Goal: Communication & Community: Ask a question

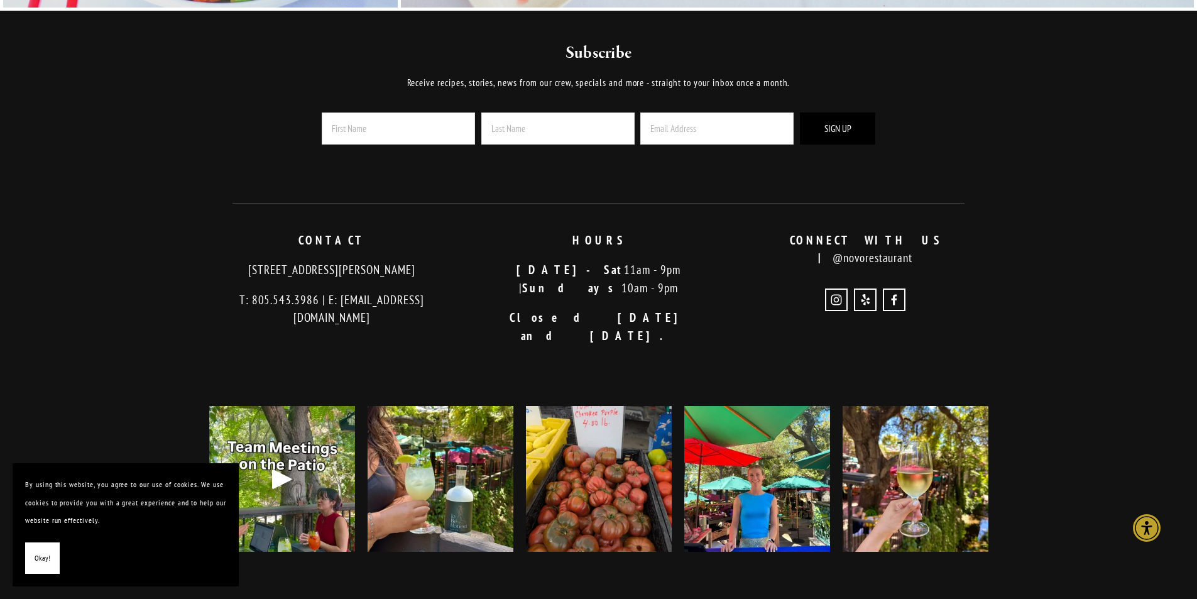
scroll to position [3065, 0]
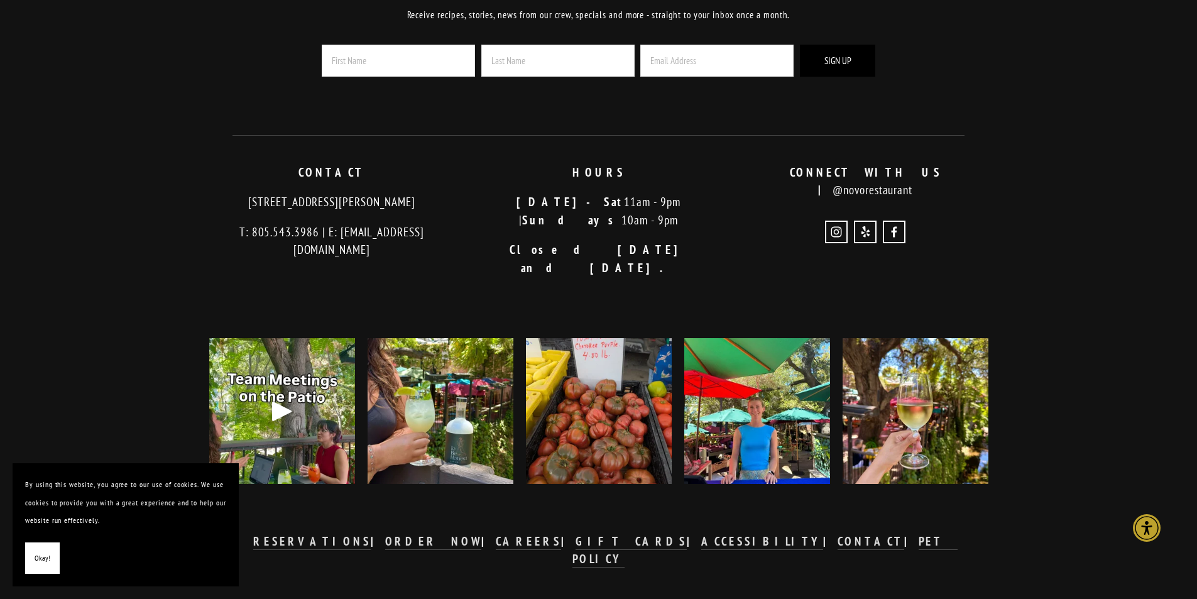
click at [886, 178] on p "CONNECT WITH US | @novorestaurant" at bounding box center [866, 181] width 246 height 36
click at [838, 534] on strong "CONTACT" at bounding box center [871, 541] width 67 height 15
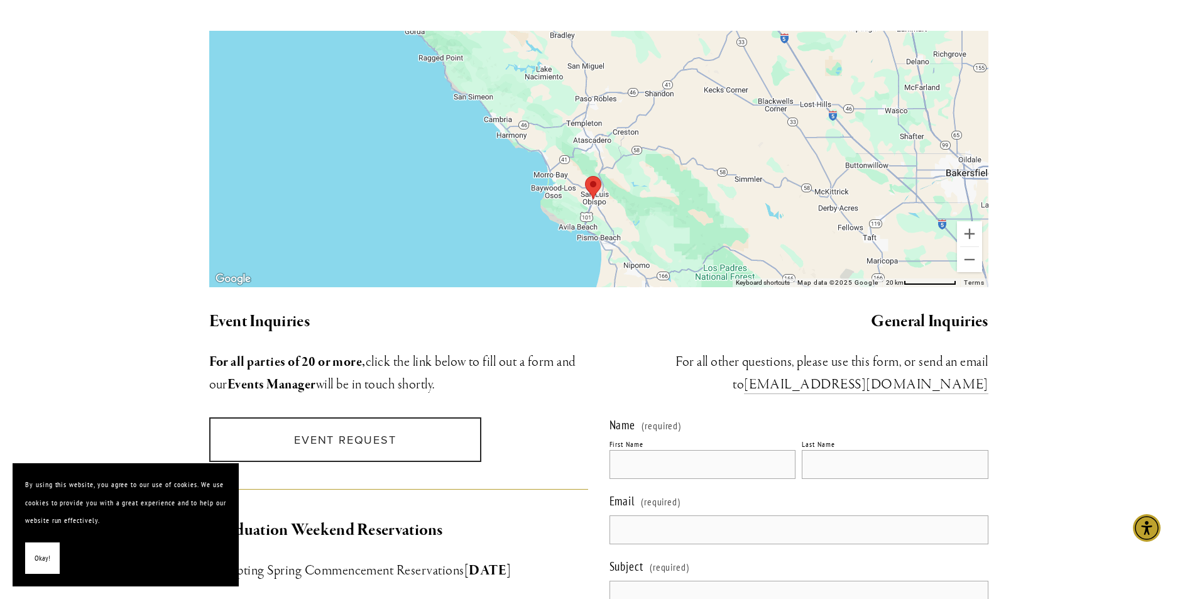
scroll to position [1131, 0]
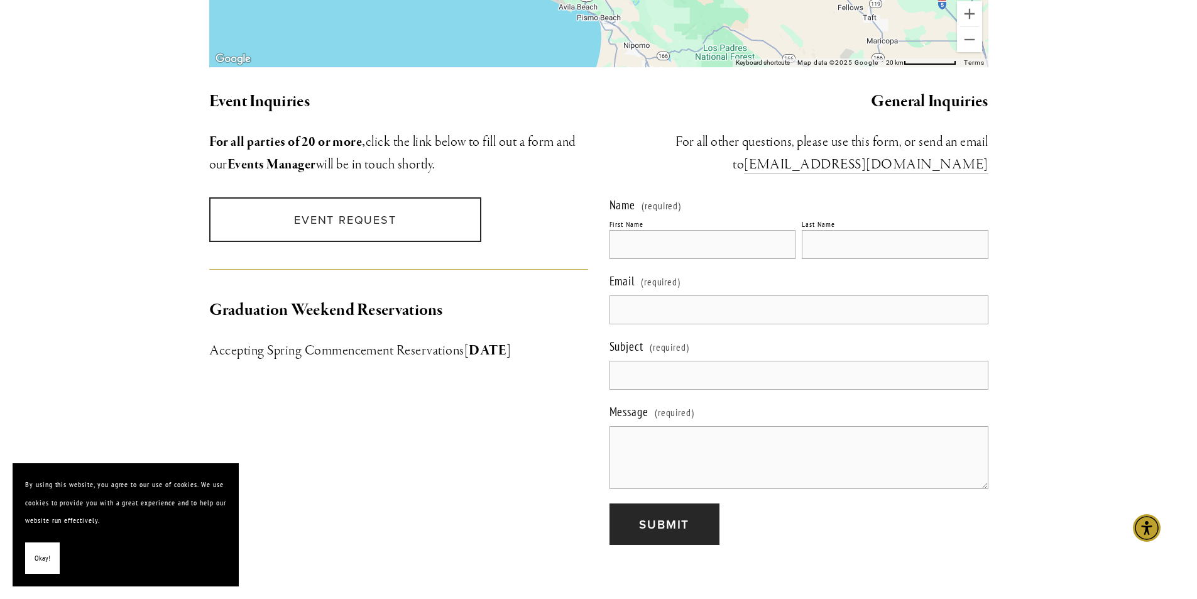
click at [664, 230] on input "First Name" at bounding box center [703, 244] width 187 height 29
type input "Lauren"
type input "[PERSON_NAME]"
type input "[EMAIL_ADDRESS][DOMAIN_NAME]"
type input "Donation for Mission College Prep"
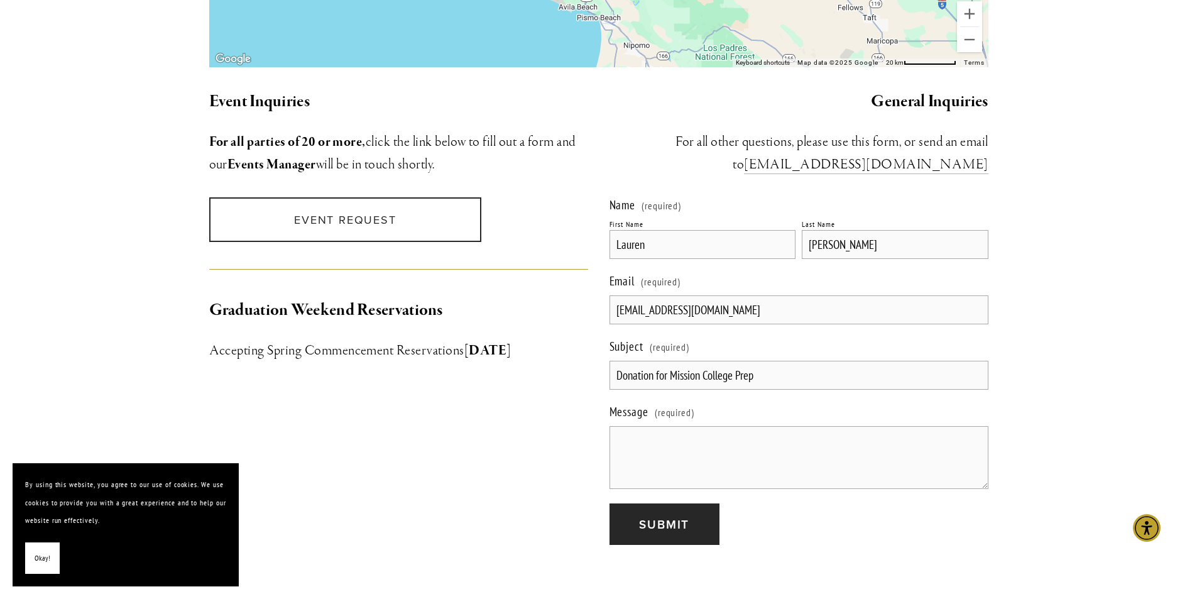
click at [624, 430] on textarea "Message (required)" at bounding box center [799, 457] width 379 height 63
type textarea "t"
drag, startPoint x: 769, startPoint y: 453, endPoint x: 644, endPoint y: 458, distance: 124.5
click at [644, 458] on textarea "Good evening, We are reaching out to request a donation for our upcoming Annual…" at bounding box center [799, 457] width 379 height 63
click at [808, 448] on textarea "Good evening, We are reaching out to request a donation for our upcoming Annual…" at bounding box center [799, 457] width 379 height 63
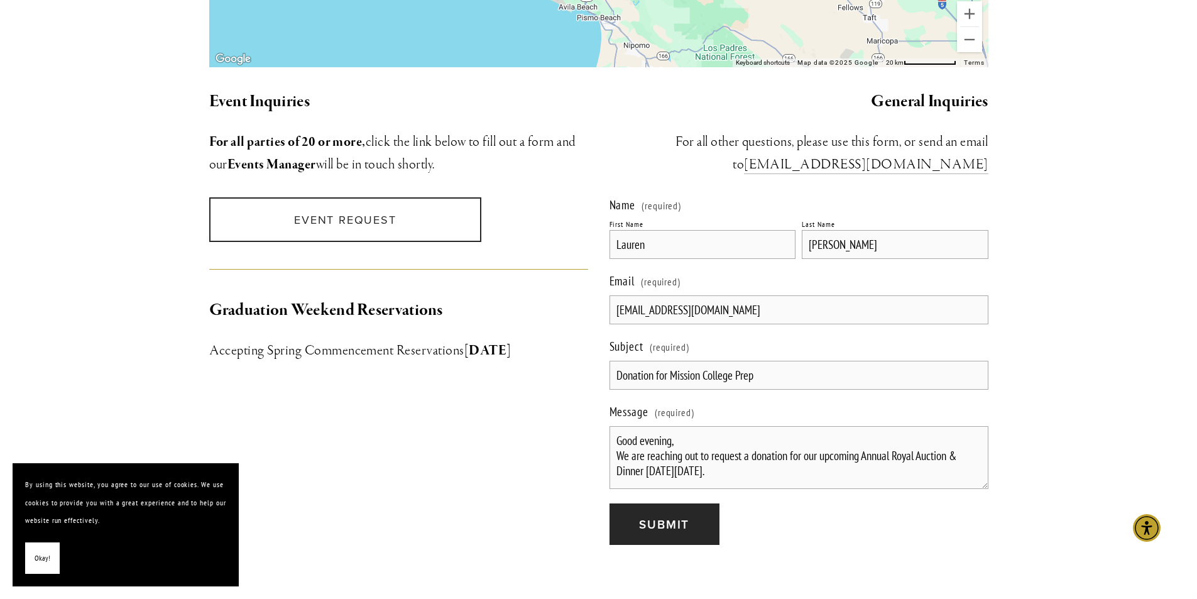
paste textarea "This is our largest fundraising event of the year and is essential for the scho…"
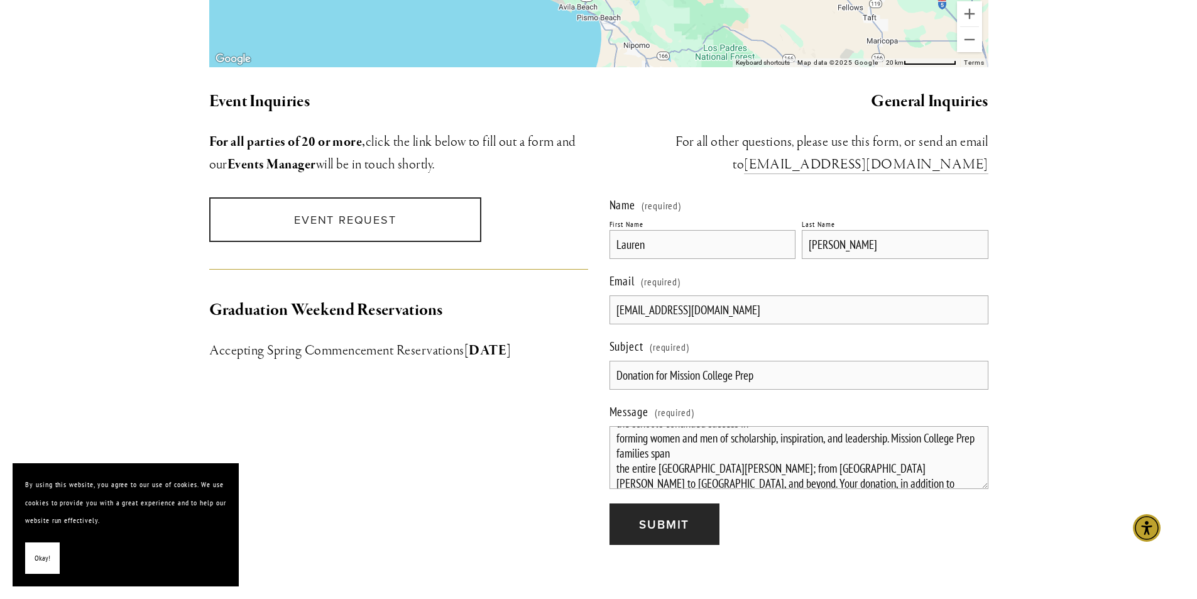
click at [617, 426] on textarea "Good evening, We are reaching out to request a donation for our upcoming Annual…" at bounding box center [799, 457] width 379 height 63
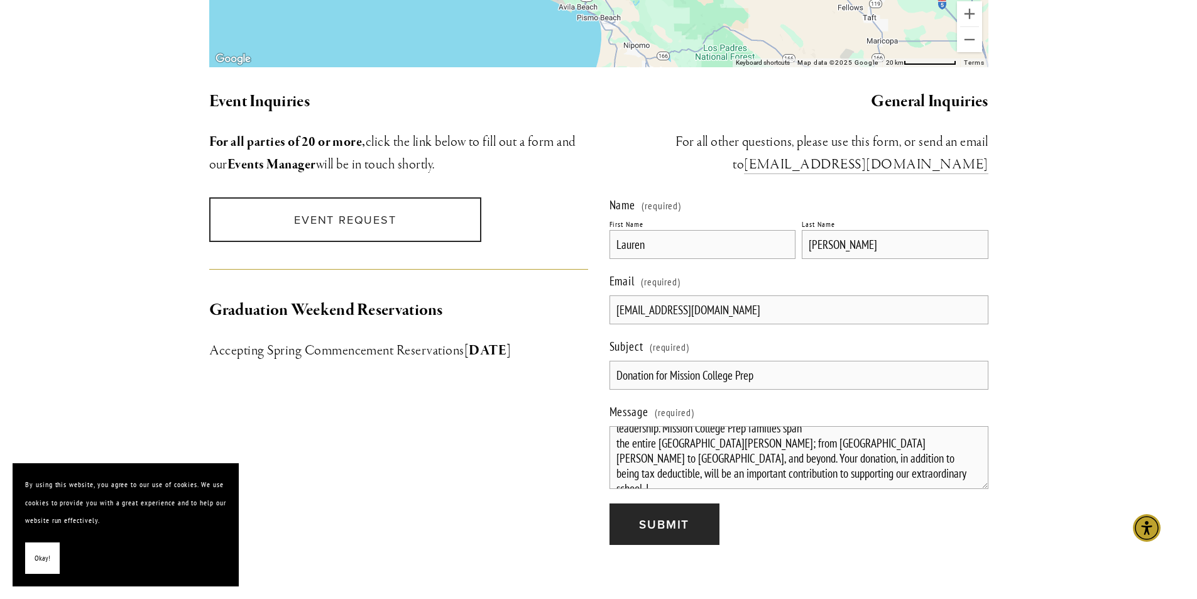
scroll to position [87, 0]
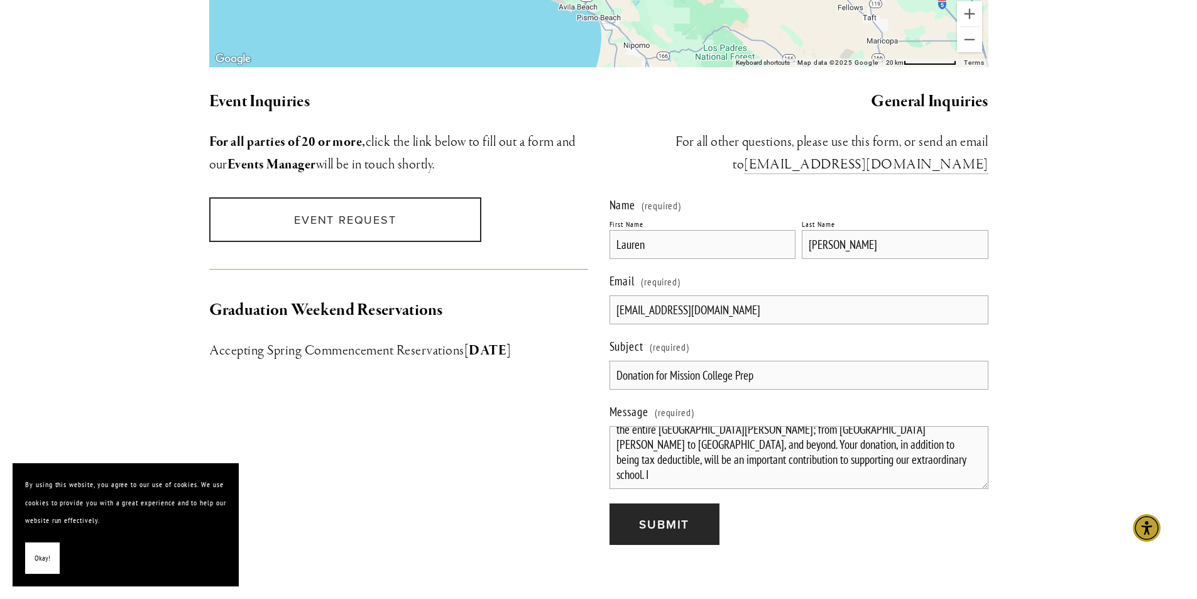
click at [616, 437] on textarea "Good evening, We are reaching out to request a donation for our upcoming Annual…" at bounding box center [799, 457] width 379 height 63
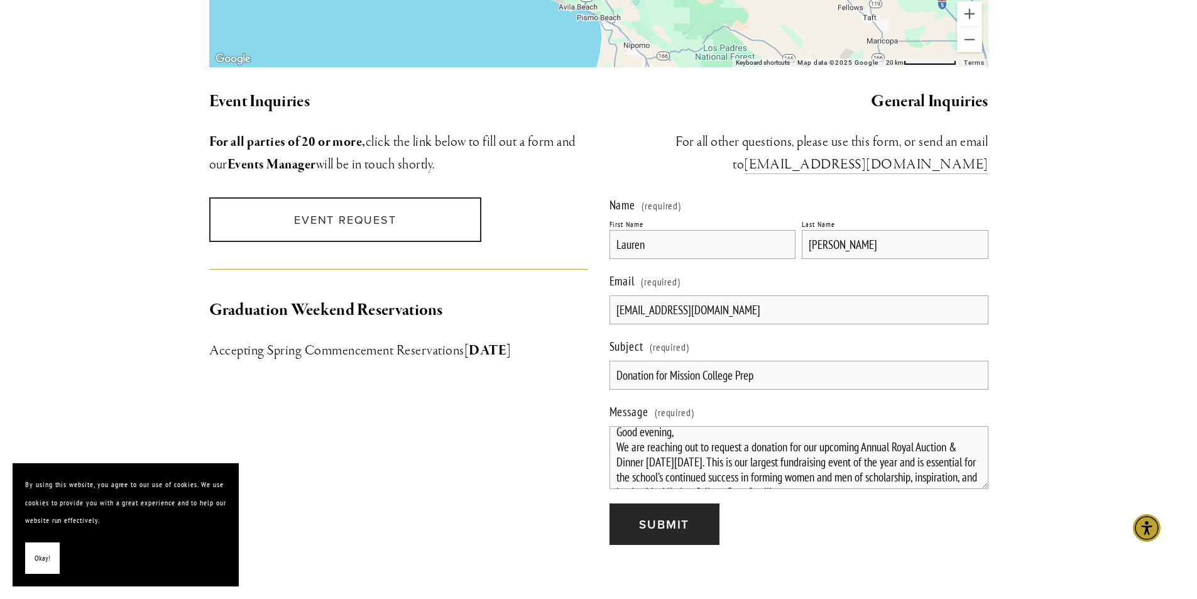
scroll to position [72, 0]
click at [775, 455] on textarea "Good evening, We are reaching out to request a donation for our upcoming Annual…" at bounding box center [799, 457] width 379 height 63
drag, startPoint x: 811, startPoint y: 466, endPoint x: 664, endPoint y: 459, distance: 147.2
click at [605, 401] on div "Name (required) First Name [PERSON_NAME] Last Name [PERSON_NAME] Email (require…" at bounding box center [799, 372] width 400 height 370
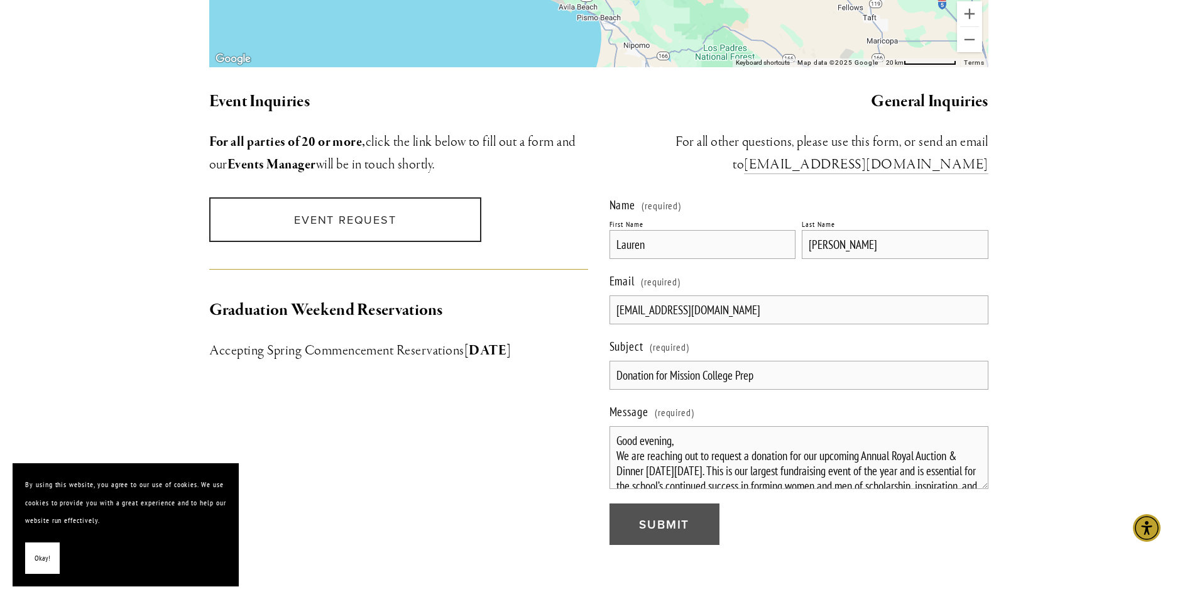
type textarea "Good evening, We are reaching out to request a donation for our upcoming Annual…"
click at [682, 520] on button "Submit Submit" at bounding box center [665, 524] width 110 height 42
